Goal: Go to known website: Access a specific website the user already knows

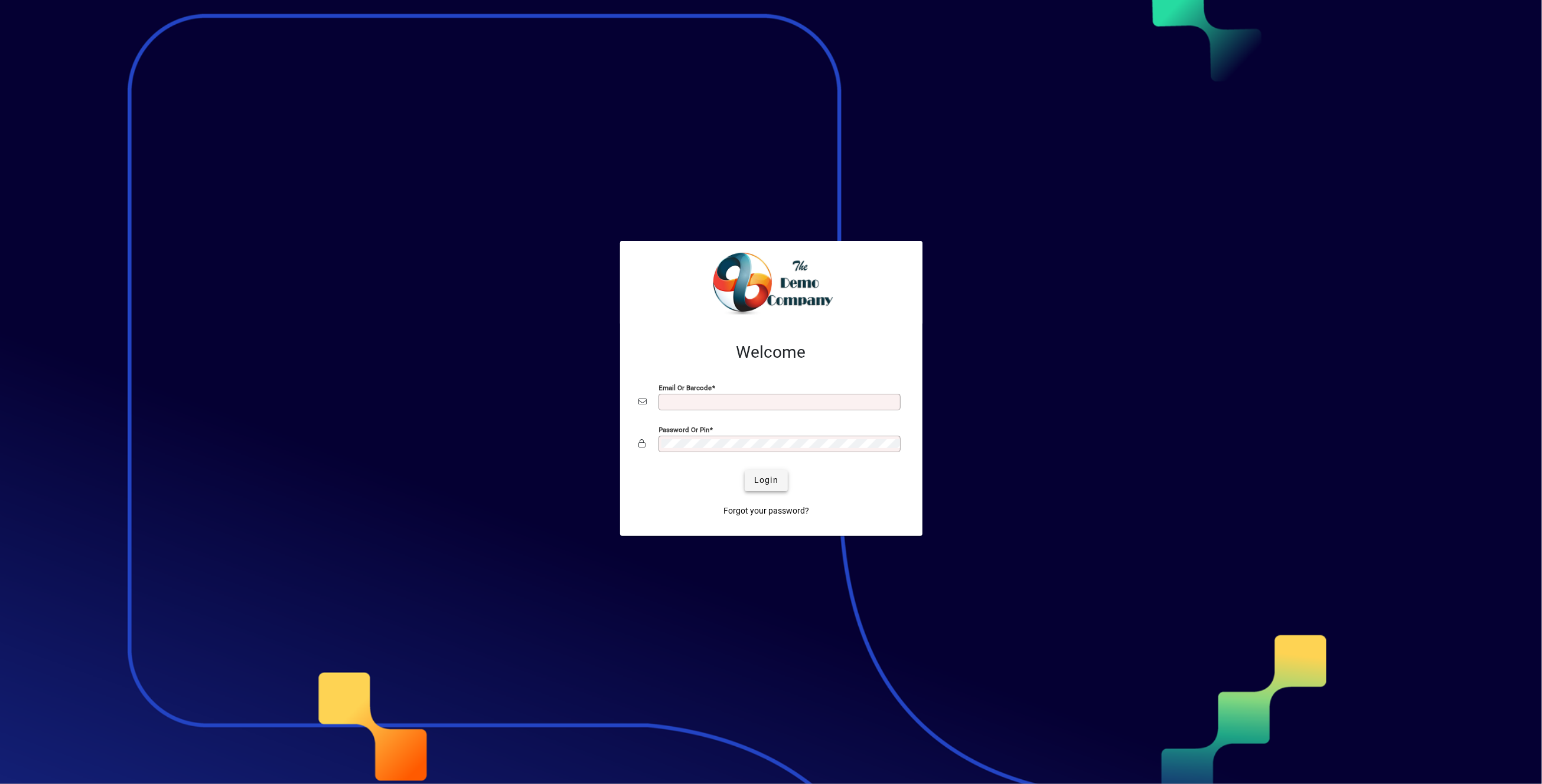
type input "**********"
click at [770, 482] on span "Login" at bounding box center [767, 480] width 24 height 12
